Goal: Check status: Check status

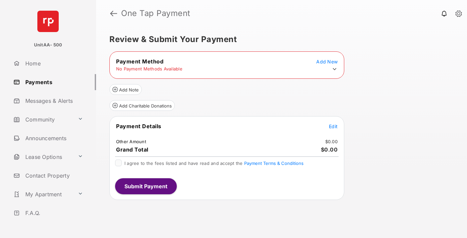
click at [334, 69] on icon at bounding box center [334, 69] width 6 height 6
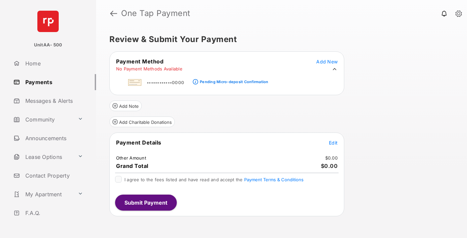
click at [233, 80] on div "Pending Micro-deposit Confirmation" at bounding box center [234, 81] width 68 height 5
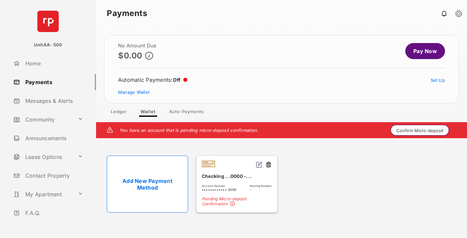
click at [420, 130] on button "Confirm Micro-deposit" at bounding box center [419, 130] width 58 height 11
